Goal: Transaction & Acquisition: Purchase product/service

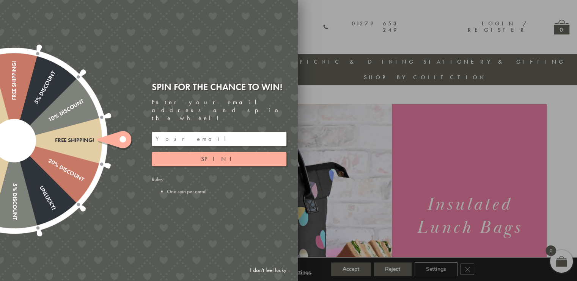
click at [321, 36] on div at bounding box center [288, 140] width 577 height 281
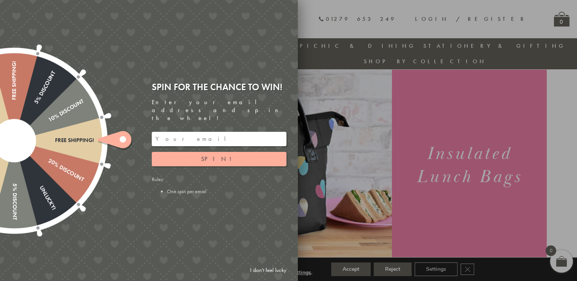
scroll to position [22, 0]
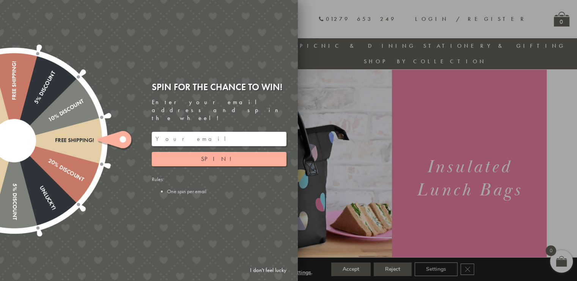
click at [263, 270] on link "I don't feel lucky" at bounding box center [268, 270] width 44 height 14
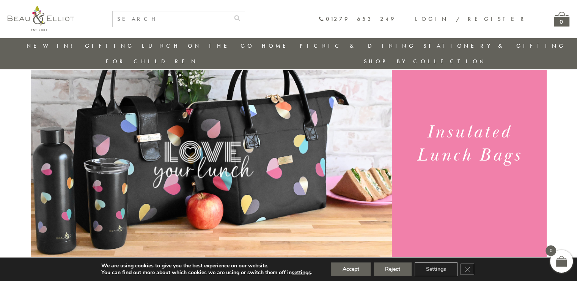
scroll to position [0, 0]
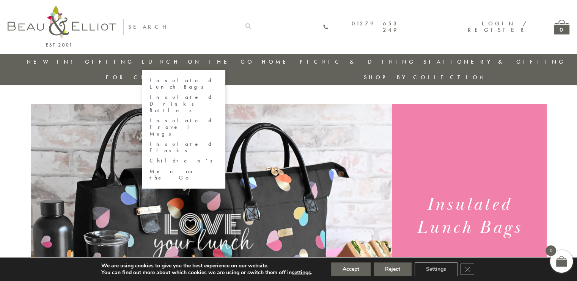
click at [150, 81] on link "Insulated Lunch Bags" at bounding box center [183, 83] width 68 height 13
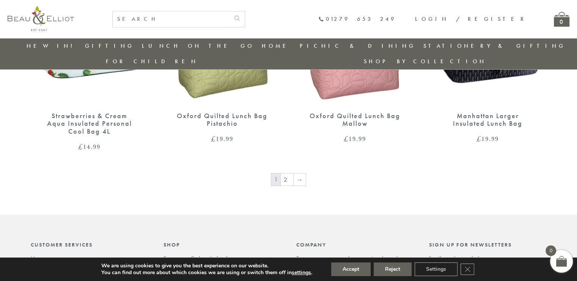
scroll to position [1281, 0]
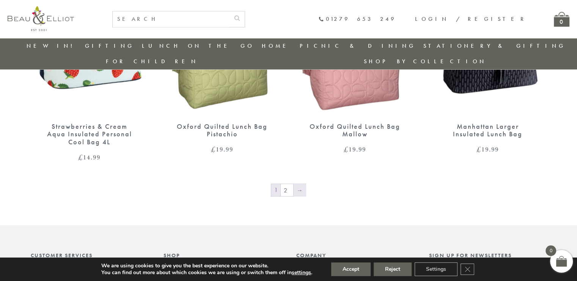
click at [299, 184] on link "→" at bounding box center [299, 190] width 12 height 12
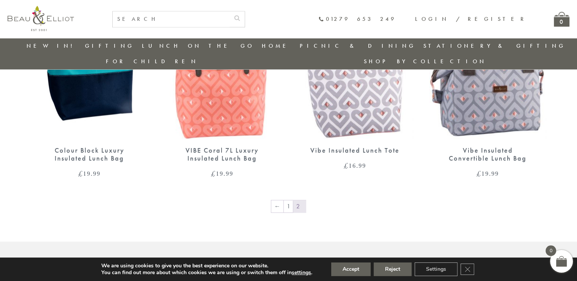
scroll to position [1069, 0]
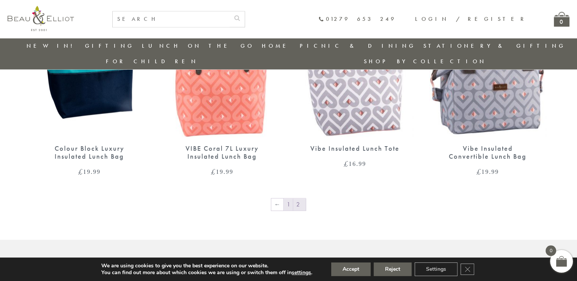
click at [290, 199] on link "1" at bounding box center [288, 205] width 9 height 12
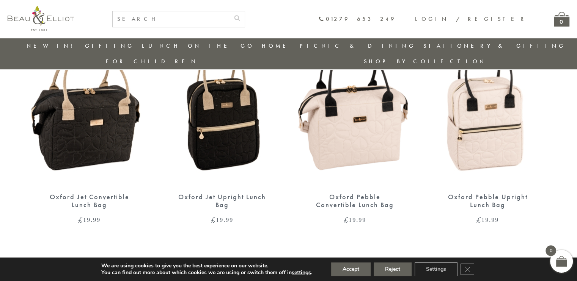
scroll to position [552, 0]
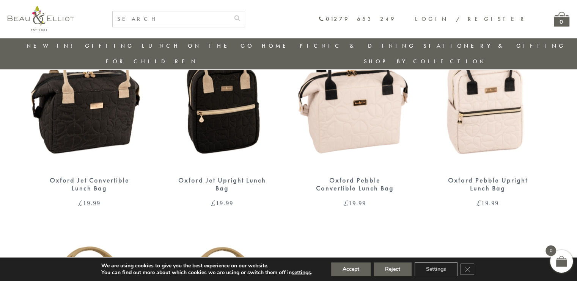
click at [241, 177] on div "Oxford Jet Upright Lunch Bag" at bounding box center [222, 185] width 91 height 16
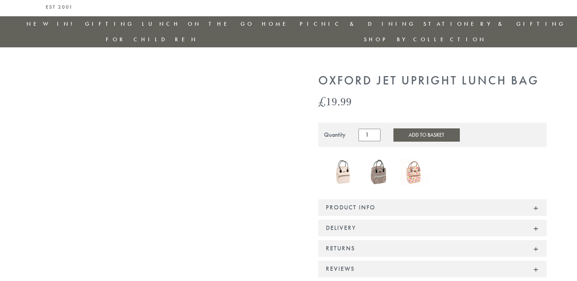
click at [536, 199] on div "Product Info" at bounding box center [432, 207] width 228 height 17
drag, startPoint x: 0, startPoint y: 0, endPoint x: 536, endPoint y: 194, distance: 570.0
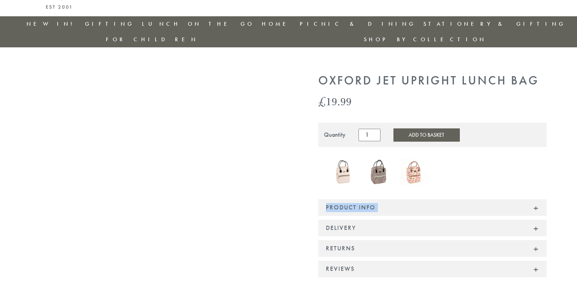
click at [536, 199] on div "Product Info" at bounding box center [432, 207] width 228 height 17
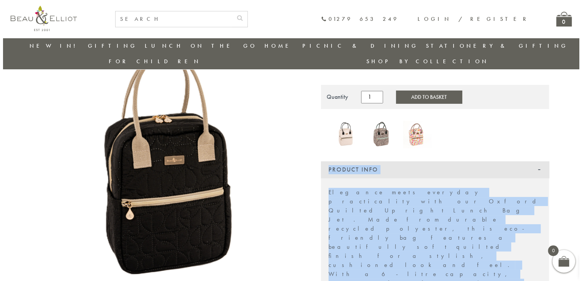
scroll to position [98, 0]
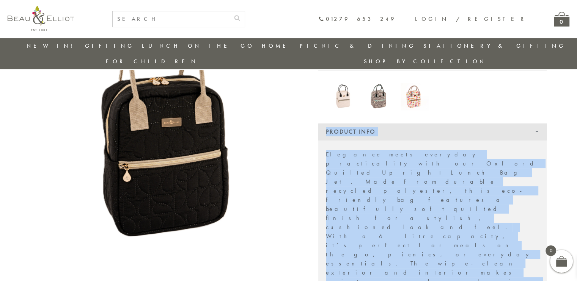
click at [238, 169] on img at bounding box center [163, 130] width 265 height 265
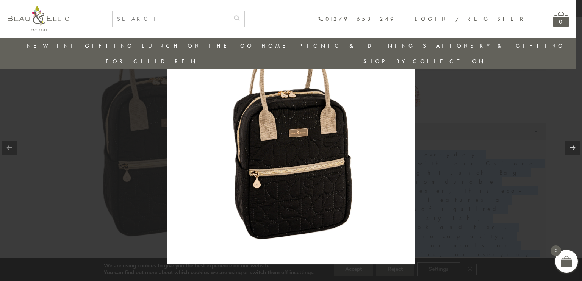
click at [446, 102] on div at bounding box center [291, 140] width 582 height 281
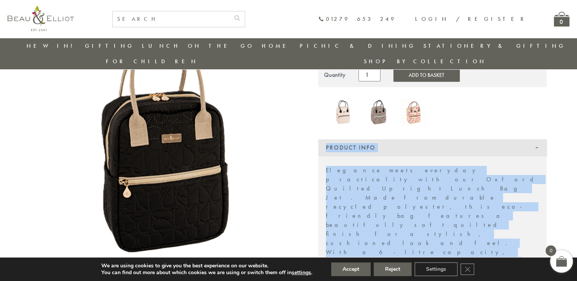
scroll to position [80, 0]
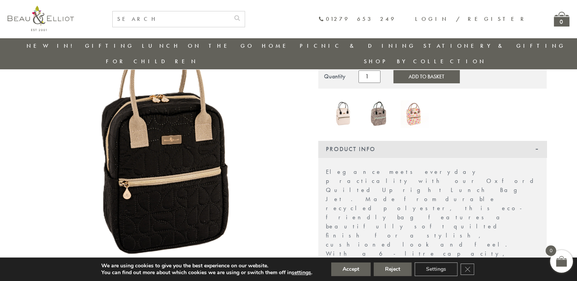
click at [471, 100] on div at bounding box center [432, 115] width 228 height 30
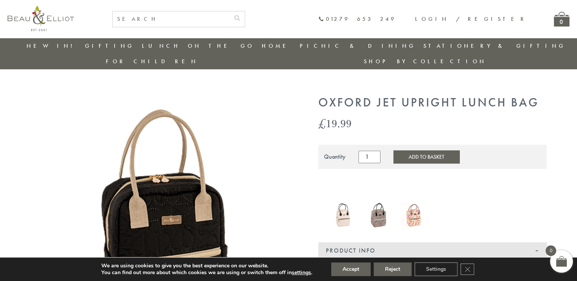
scroll to position [0, 0]
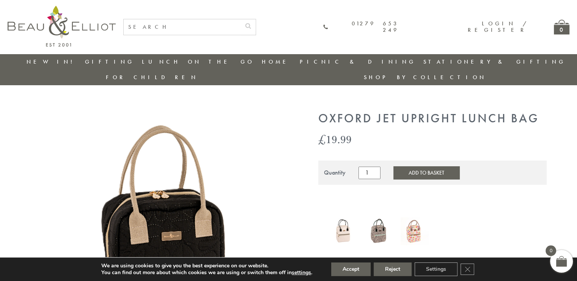
click at [414, 218] on img at bounding box center [414, 232] width 28 height 28
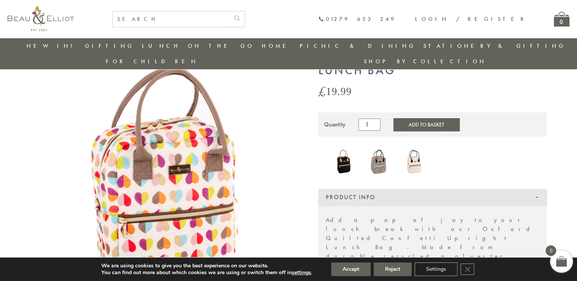
scroll to position [60, 0]
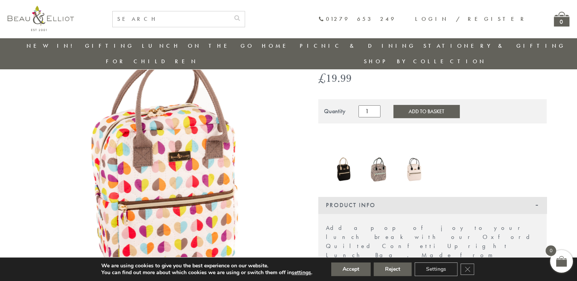
click at [378, 163] on img at bounding box center [379, 170] width 28 height 28
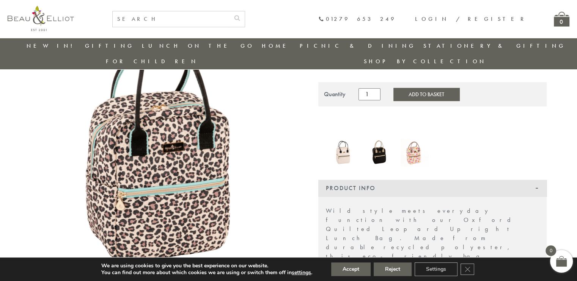
scroll to position [60, 0]
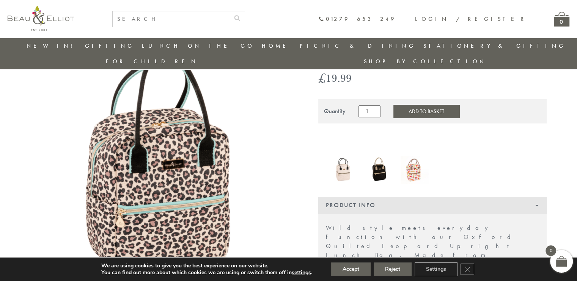
click at [415, 157] on img at bounding box center [414, 170] width 28 height 28
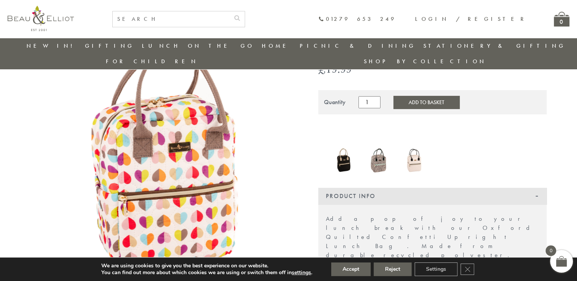
scroll to position [31, 0]
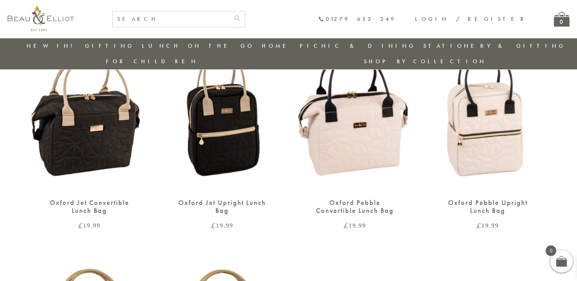
scroll to position [552, 0]
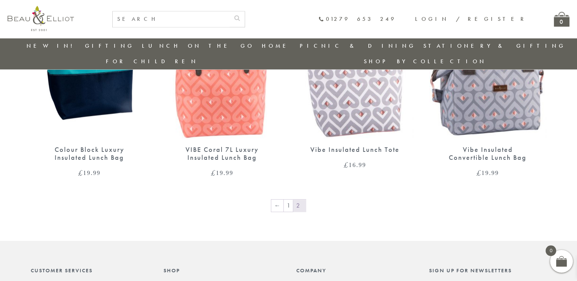
scroll to position [1069, 0]
